Goal: Book appointment/travel/reservation

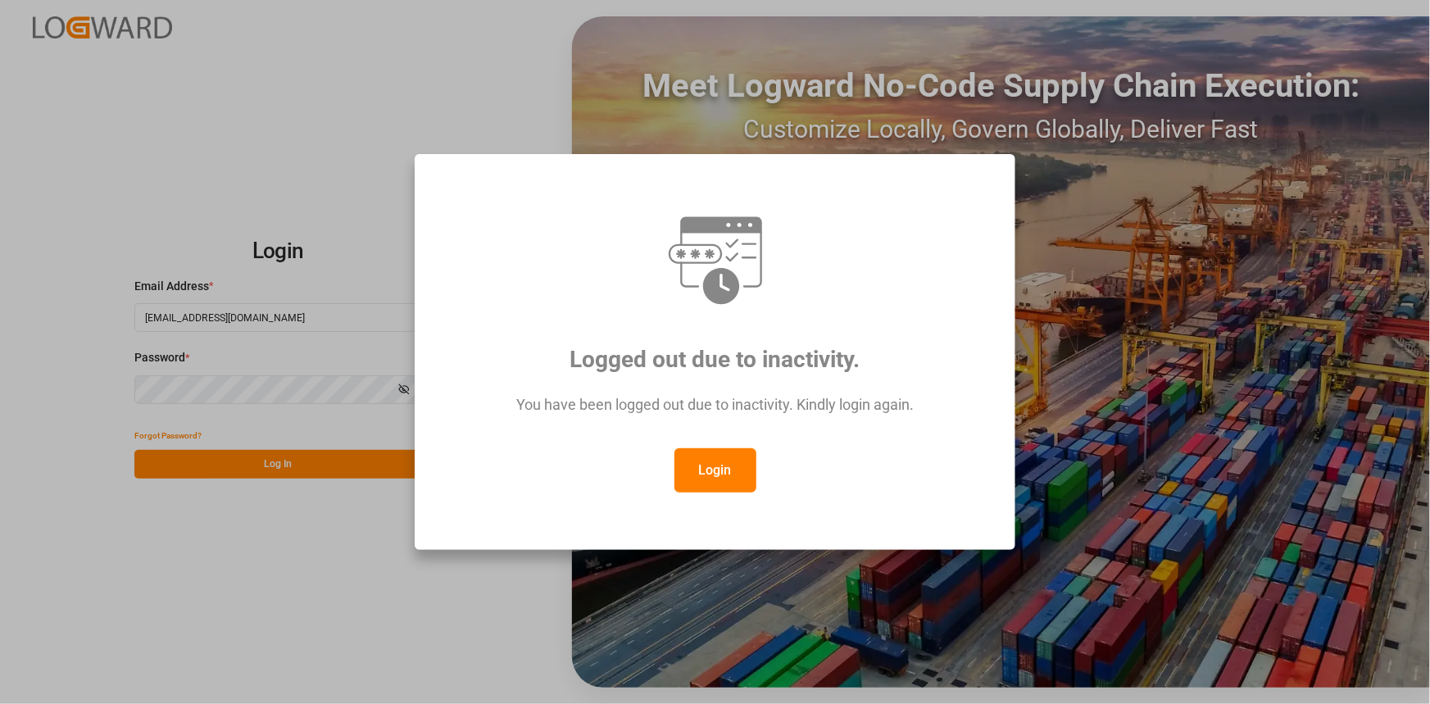
click at [720, 470] on button "Login" at bounding box center [716, 470] width 82 height 44
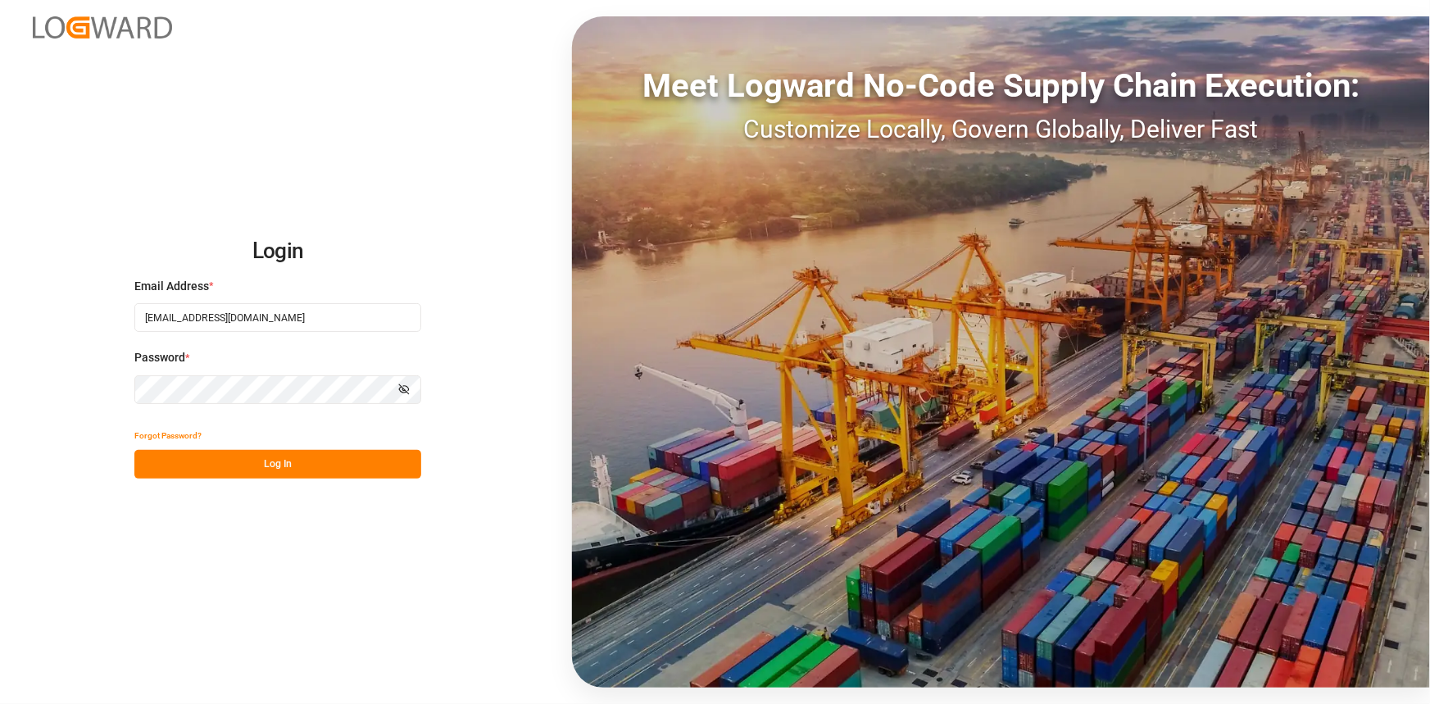
click at [377, 466] on button "Log In" at bounding box center [277, 464] width 287 height 29
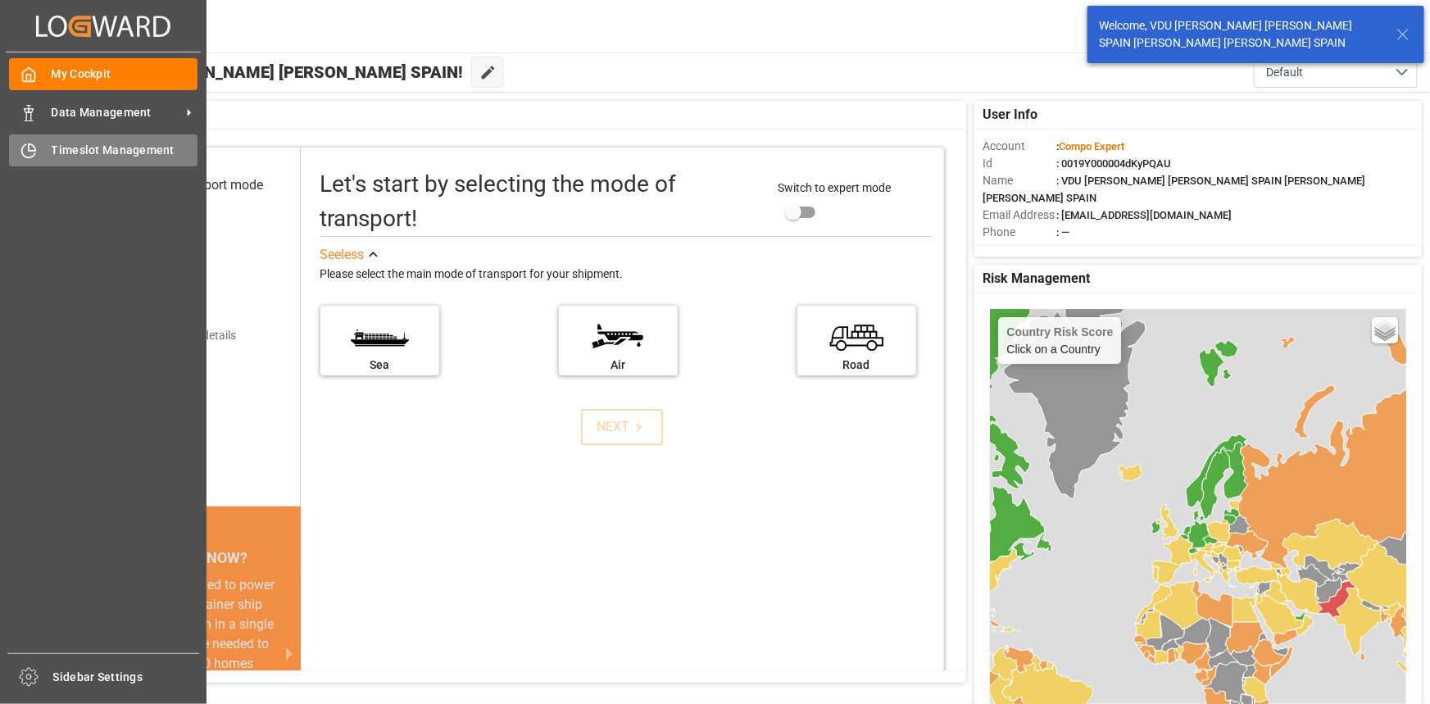
click at [75, 136] on div "Timeslot Management Timeslot Management" at bounding box center [103, 150] width 189 height 32
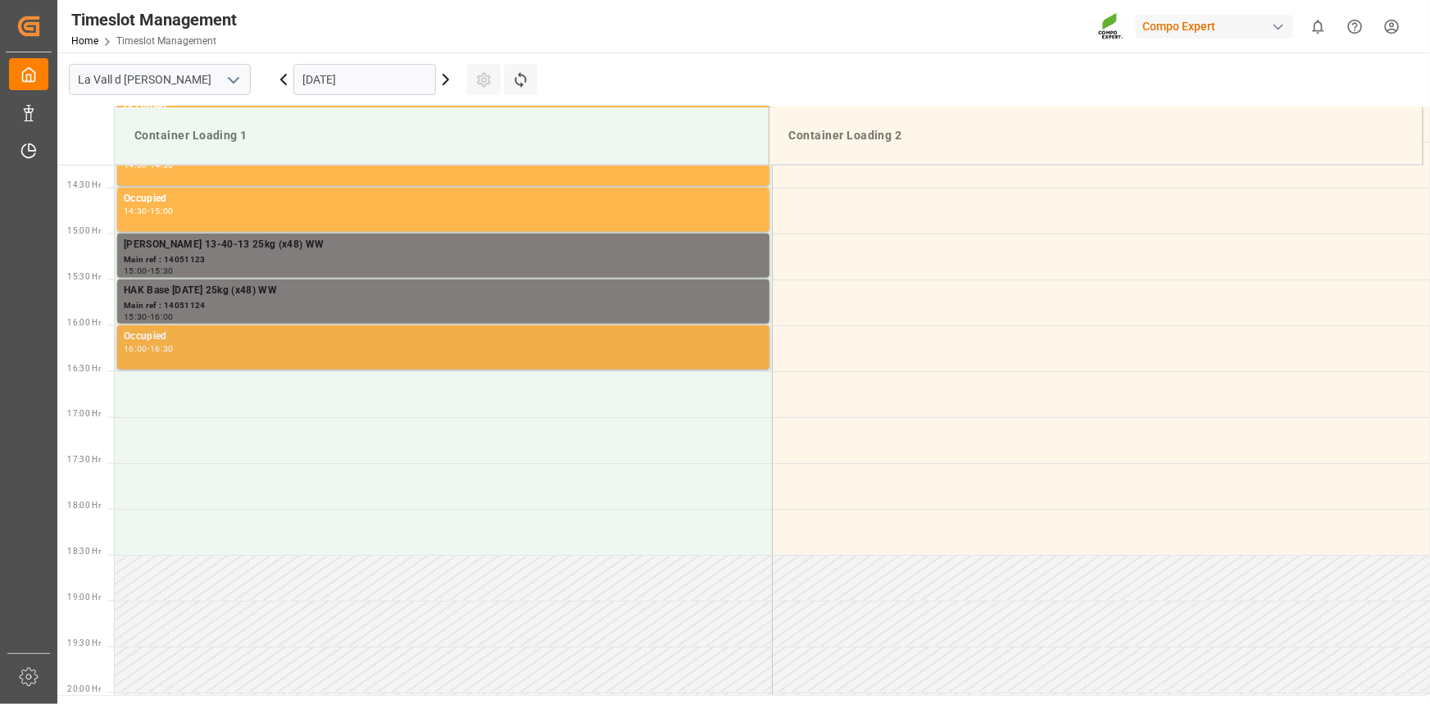
scroll to position [1225, 0]
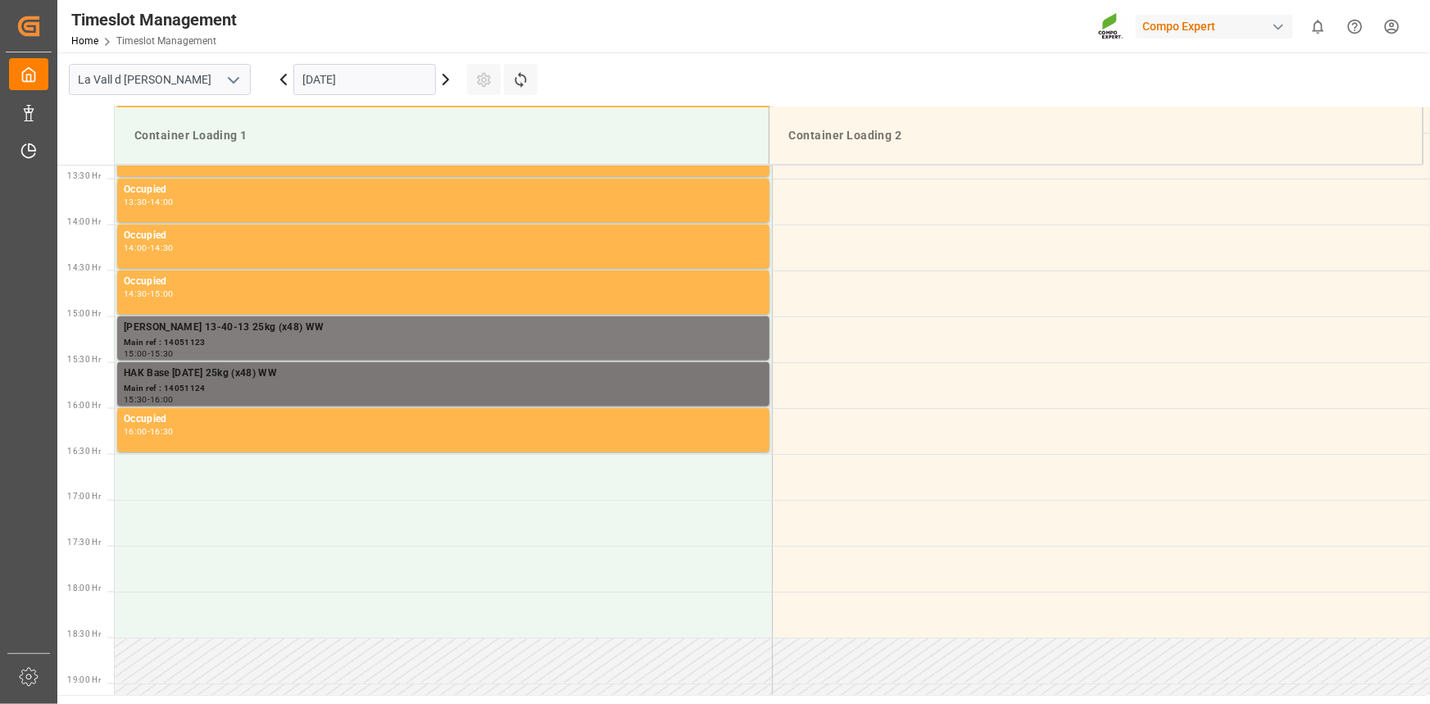
click at [232, 386] on div "Main ref : 14051124" at bounding box center [443, 389] width 639 height 14
